Goal: Transaction & Acquisition: Purchase product/service

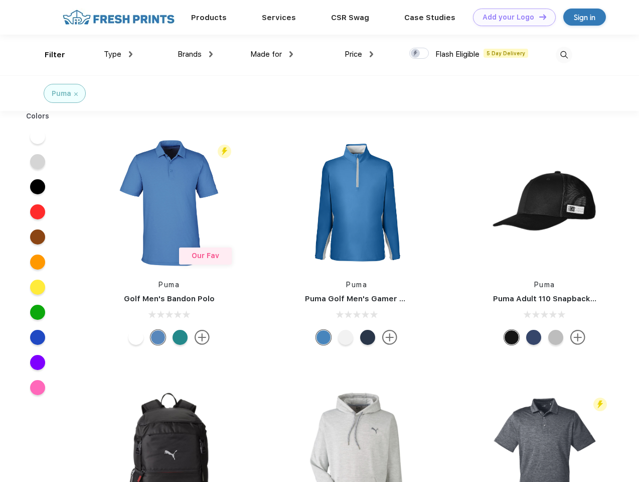
click at [511, 17] on link "Add your Logo Design Tool" at bounding box center [514, 18] width 83 height 18
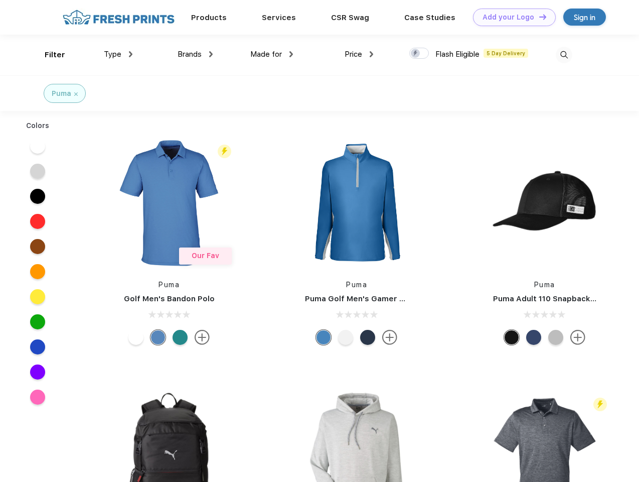
click at [0, 0] on div "Design Tool" at bounding box center [0, 0] width 0 height 0
click at [538, 17] on link "Add your Logo Design Tool" at bounding box center [514, 18] width 83 height 18
click at [48, 55] on div "Filter" at bounding box center [55, 55] width 21 height 12
click at [118, 54] on span "Type" at bounding box center [113, 54] width 18 height 9
click at [195, 54] on span "Brands" at bounding box center [190, 54] width 24 height 9
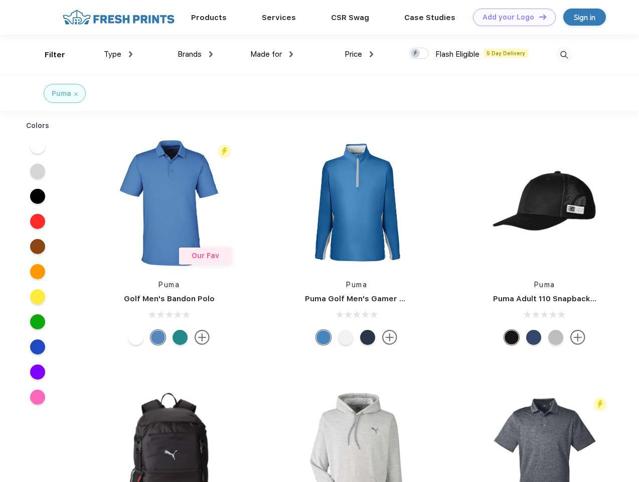
click at [272, 54] on span "Made for" at bounding box center [266, 54] width 32 height 9
click at [359, 54] on span "Price" at bounding box center [354, 54] width 18 height 9
click at [419, 54] on div at bounding box center [419, 53] width 20 height 11
click at [416, 54] on input "checkbox" at bounding box center [412, 50] width 7 height 7
click at [564, 55] on img at bounding box center [564, 55] width 17 height 17
